Goal: Task Accomplishment & Management: Use online tool/utility

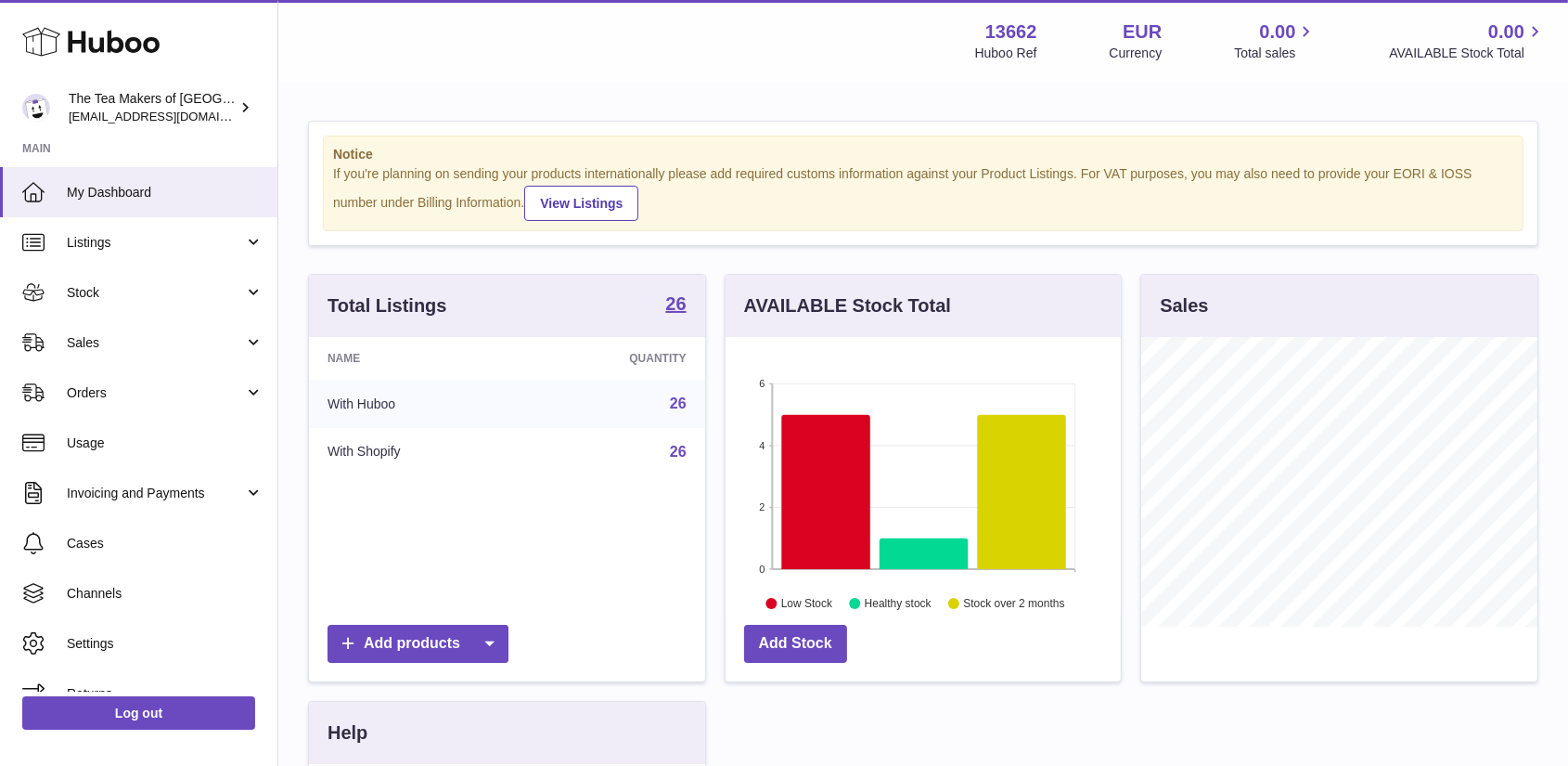
scroll to position [290, 395]
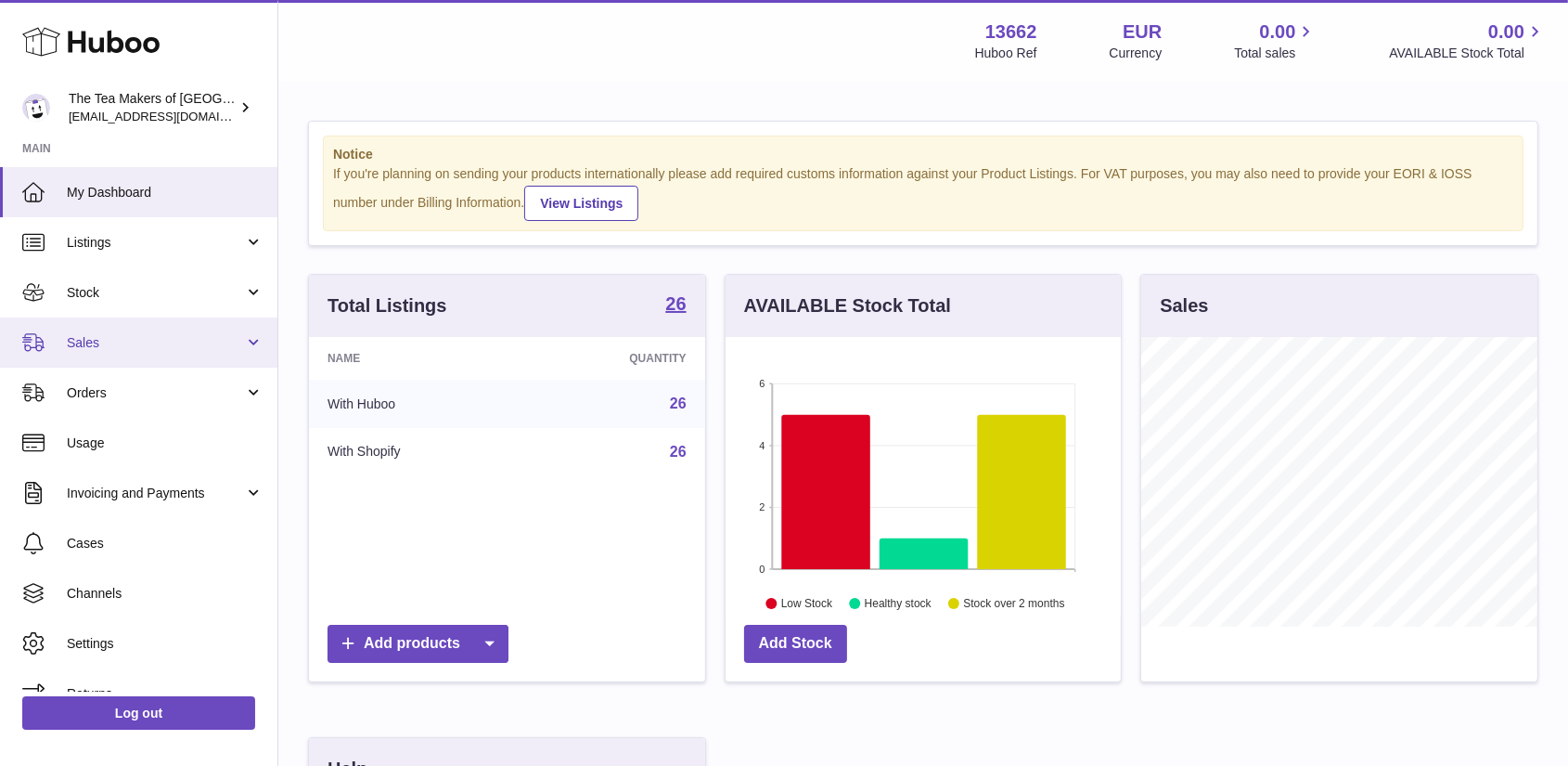
click at [105, 341] on span "Sales" at bounding box center [156, 343] width 177 height 18
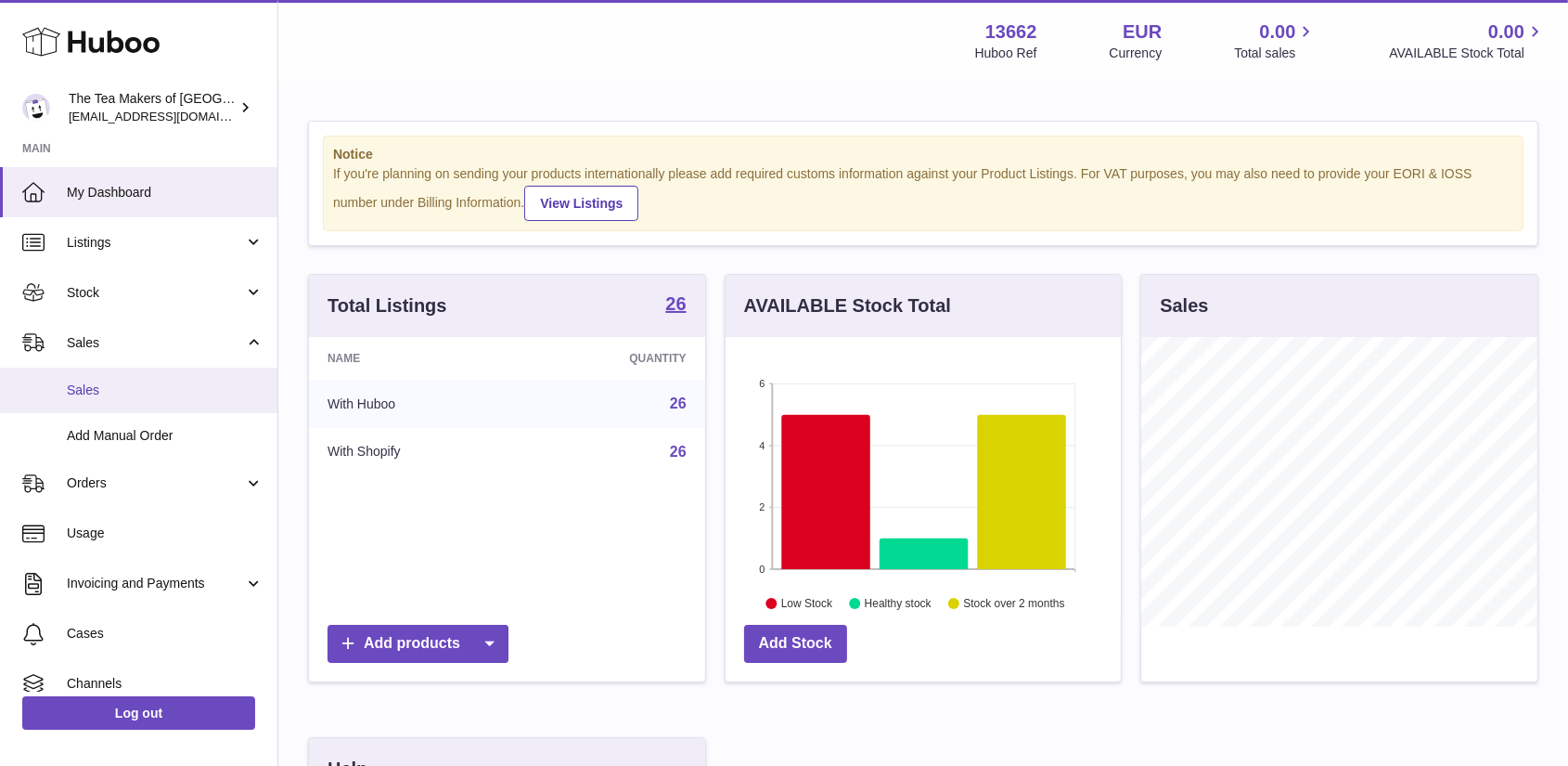
click at [93, 400] on link "Sales" at bounding box center [139, 390] width 278 height 45
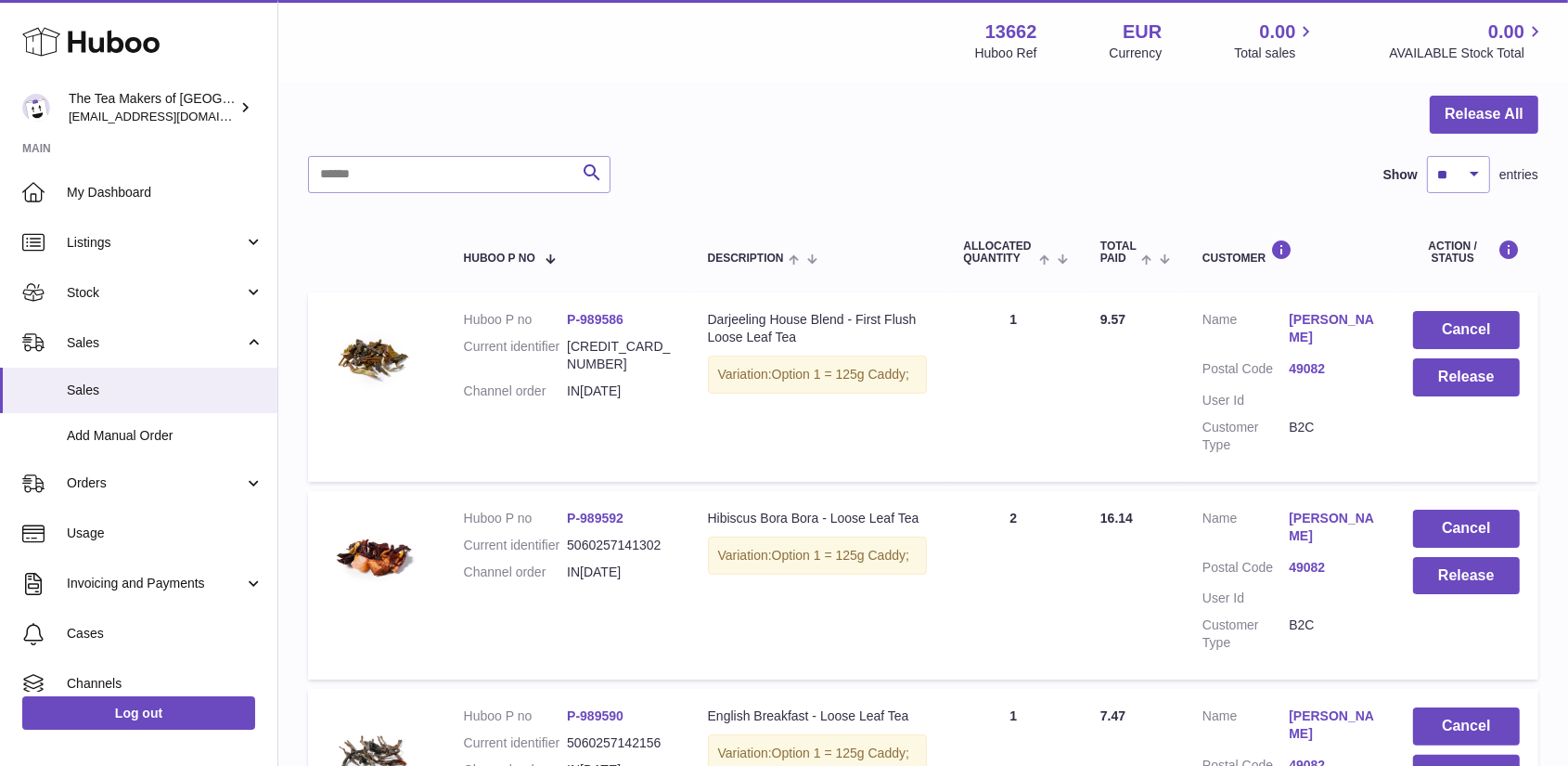
scroll to position [108, 0]
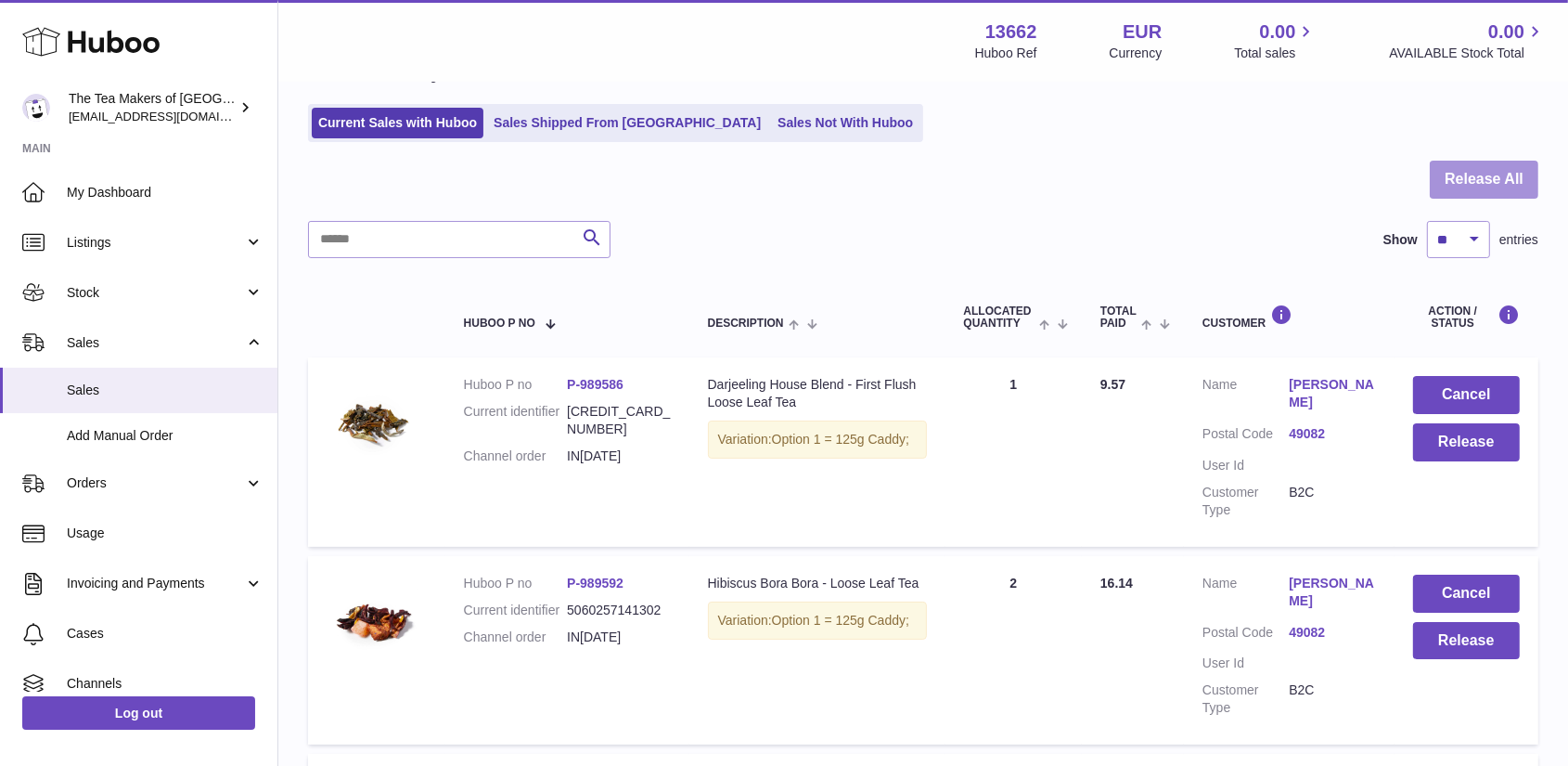
click at [1507, 190] on button "Release All" at bounding box center [1484, 179] width 108 height 38
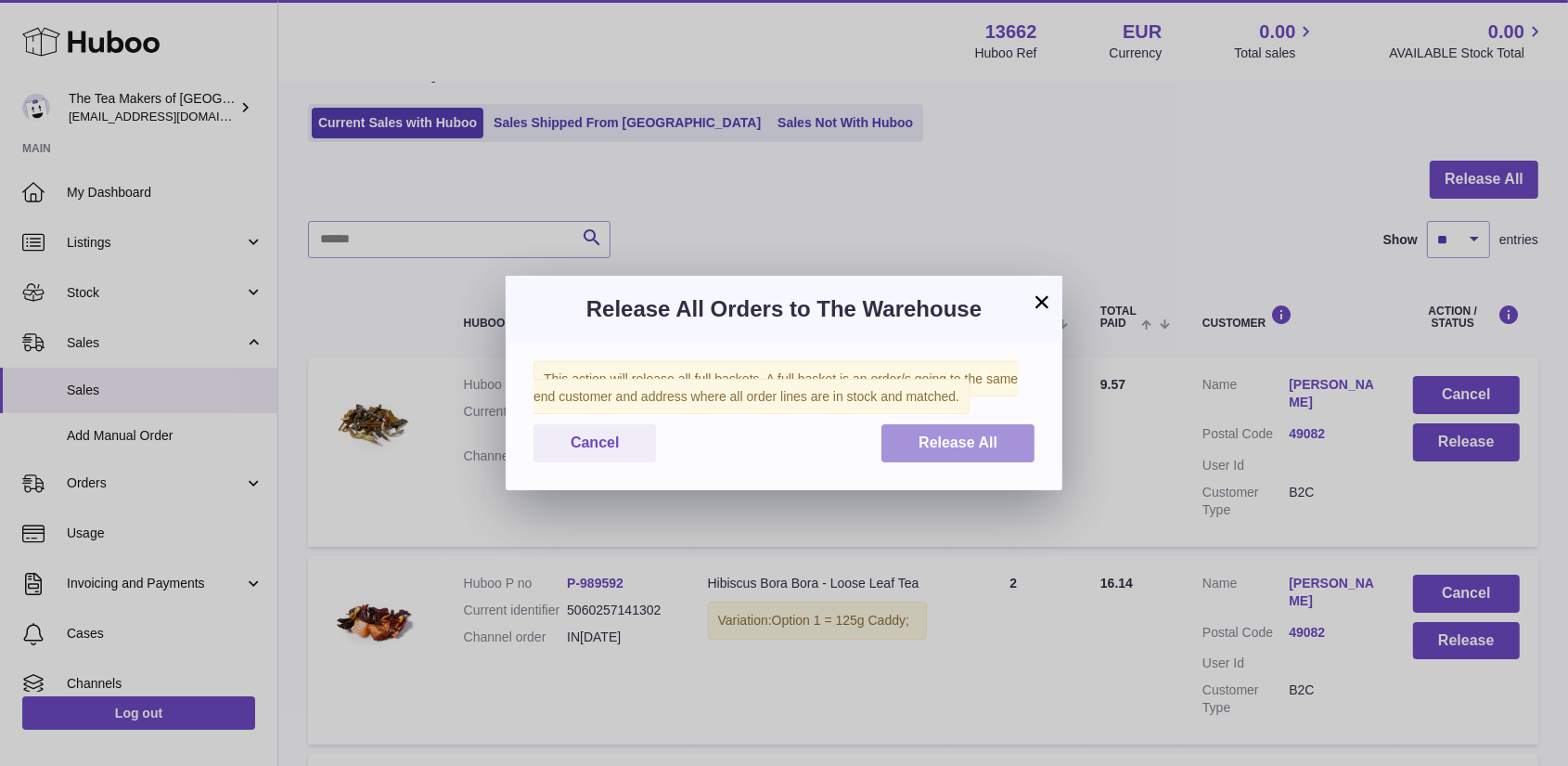
click at [946, 451] on span "Release All" at bounding box center [958, 443] width 79 height 16
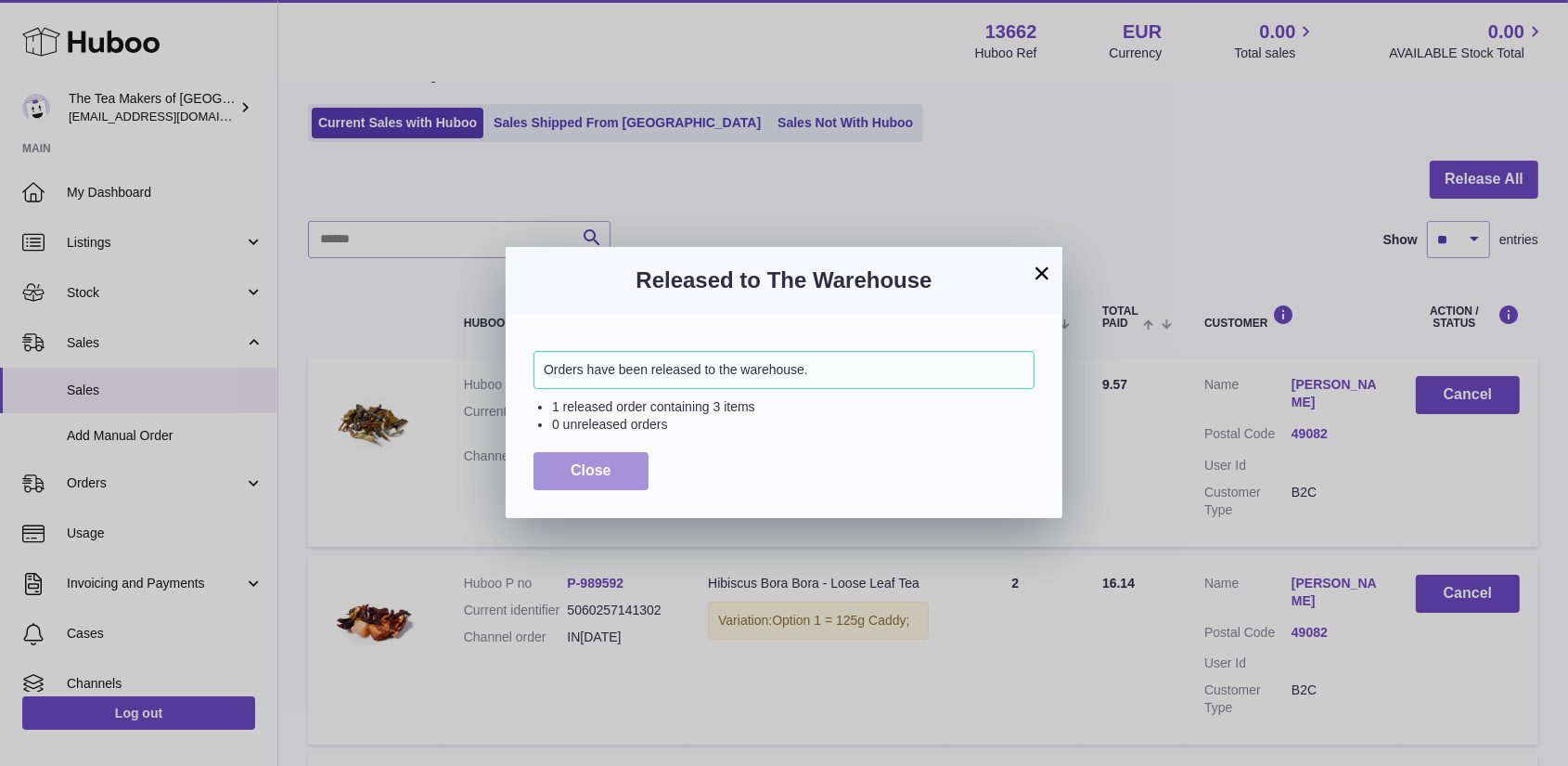
click at [568, 453] on button "Close" at bounding box center [590, 471] width 115 height 38
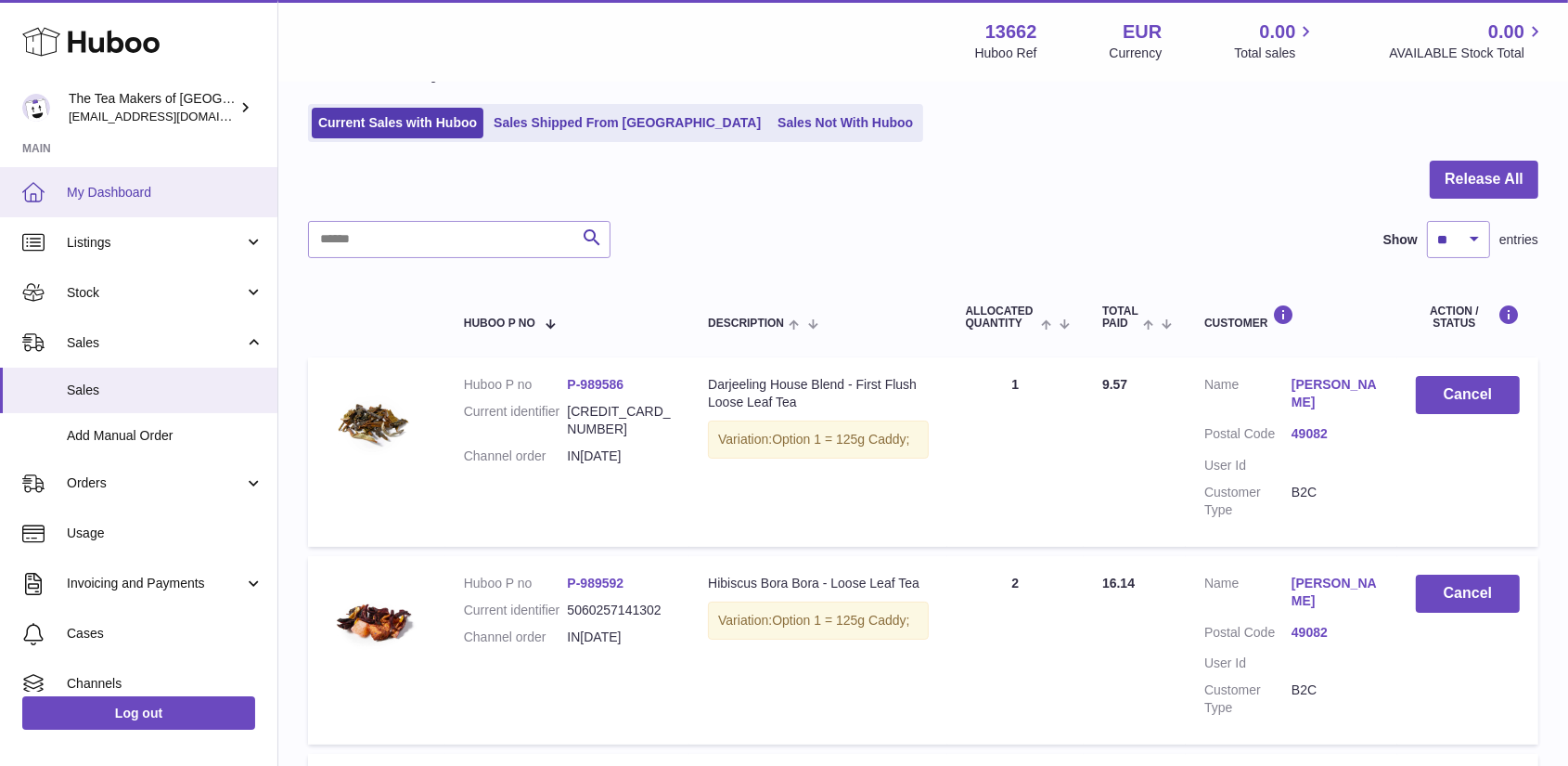
click at [106, 185] on span "My Dashboard" at bounding box center [166, 192] width 197 height 18
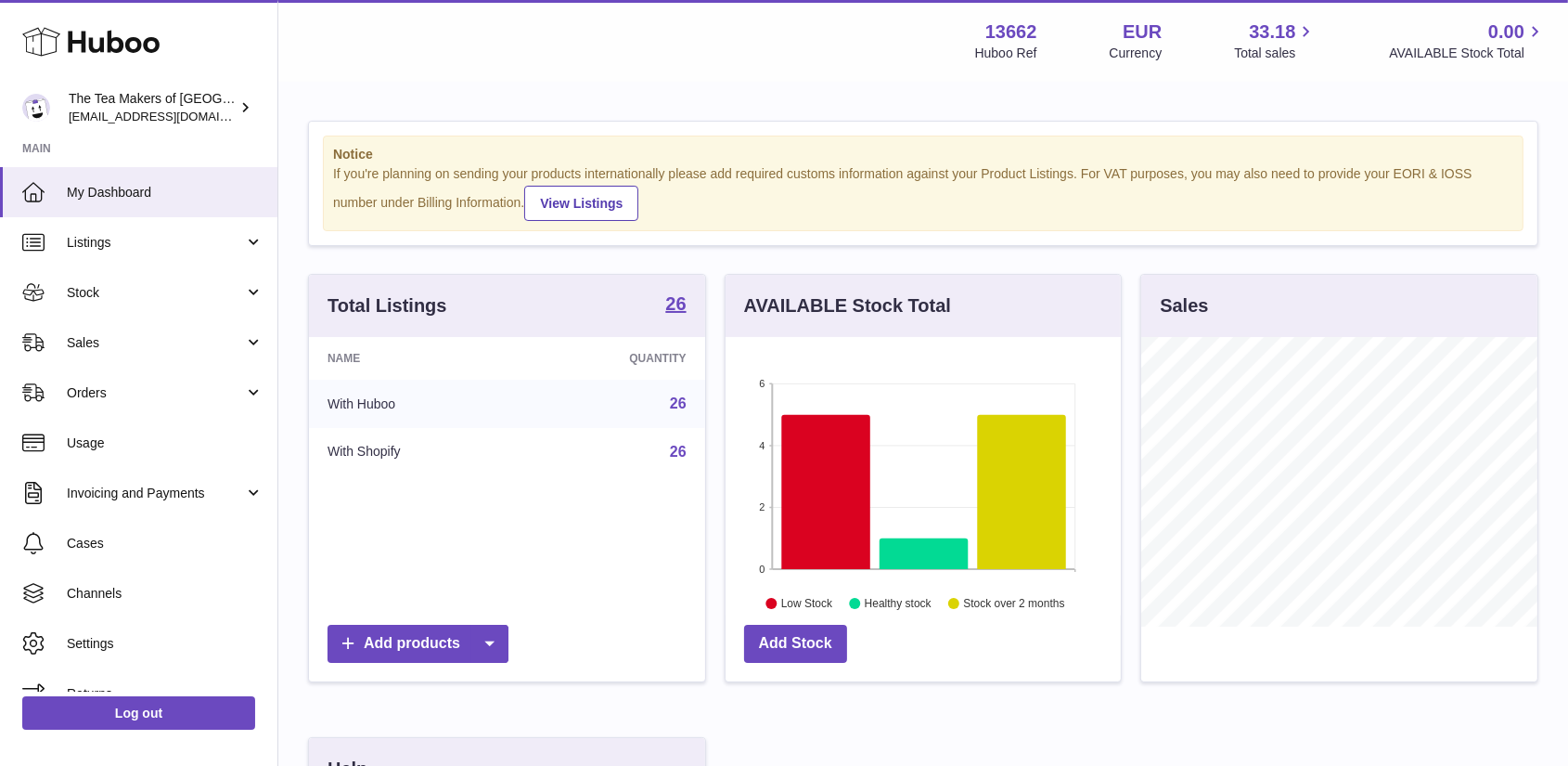
scroll to position [290, 395]
